Goal: Go to known website: Go to known website

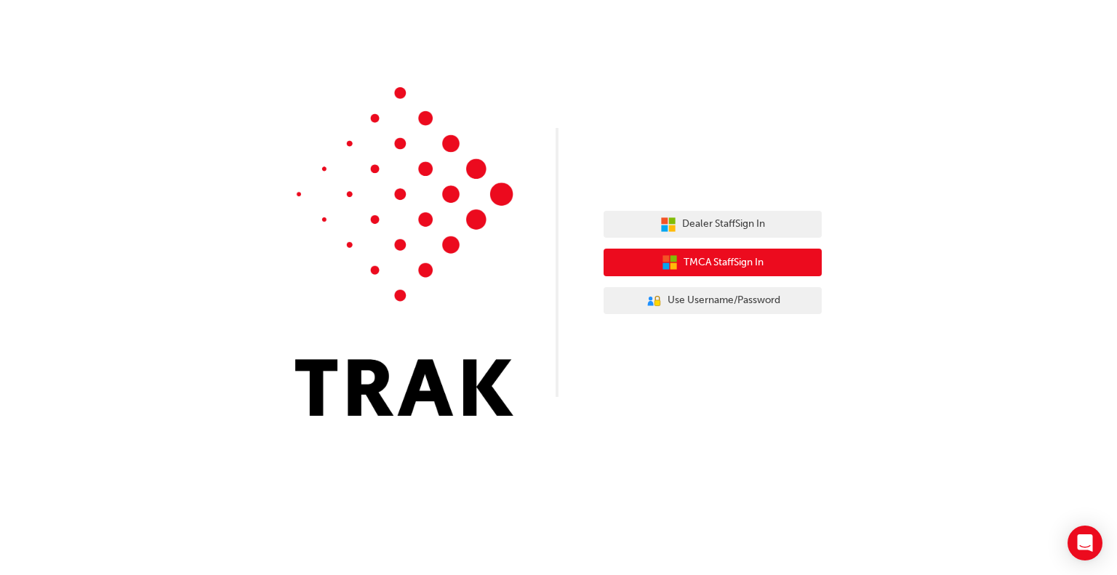
click at [698, 265] on span "TMCA Staff Sign In" at bounding box center [723, 262] width 80 height 17
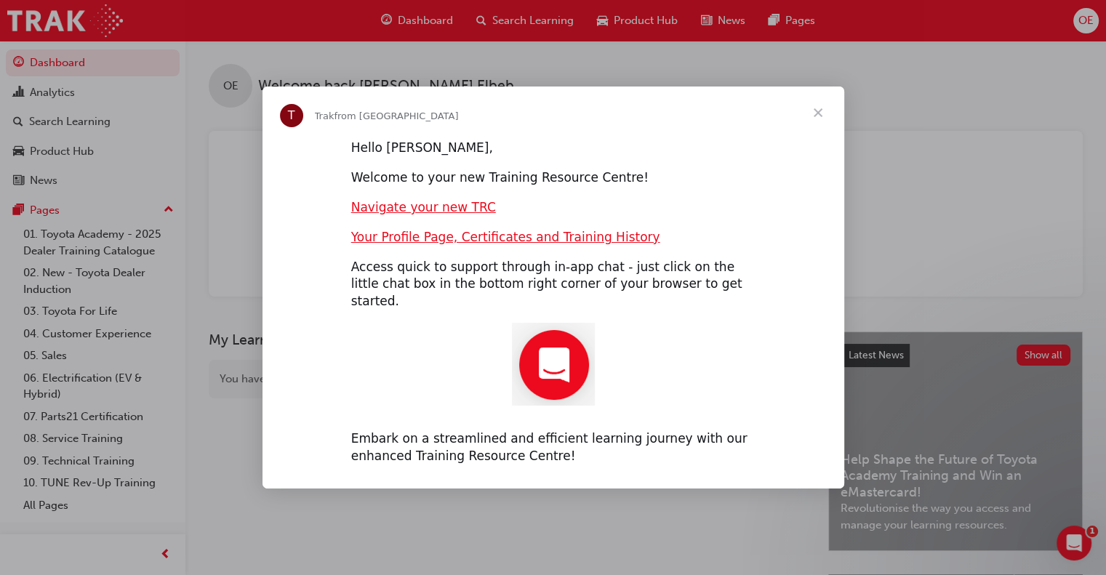
click at [809, 117] on span "Close" at bounding box center [818, 113] width 52 height 52
